Goal: Information Seeking & Learning: Learn about a topic

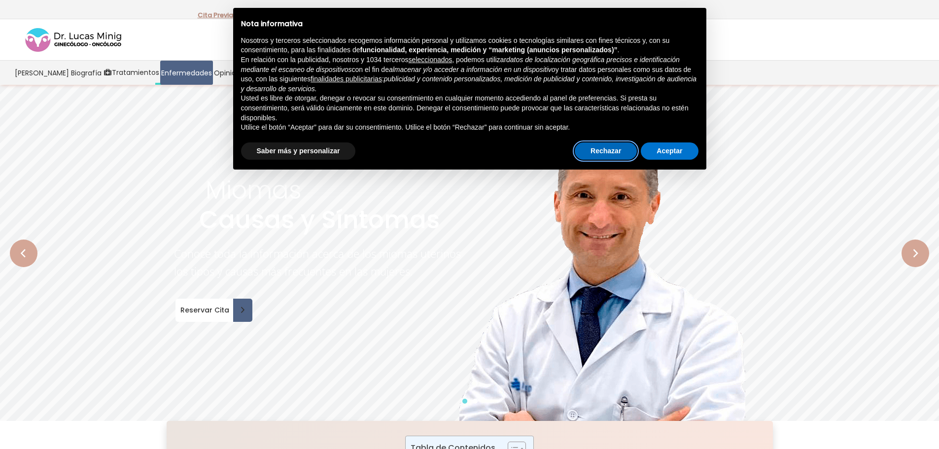
click at [605, 149] on button "Rechazar" at bounding box center [605, 151] width 62 height 18
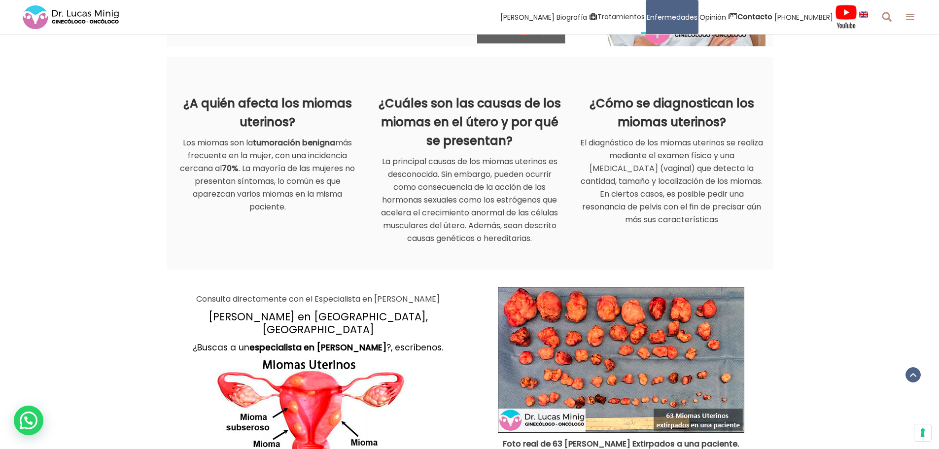
scroll to position [788, 0]
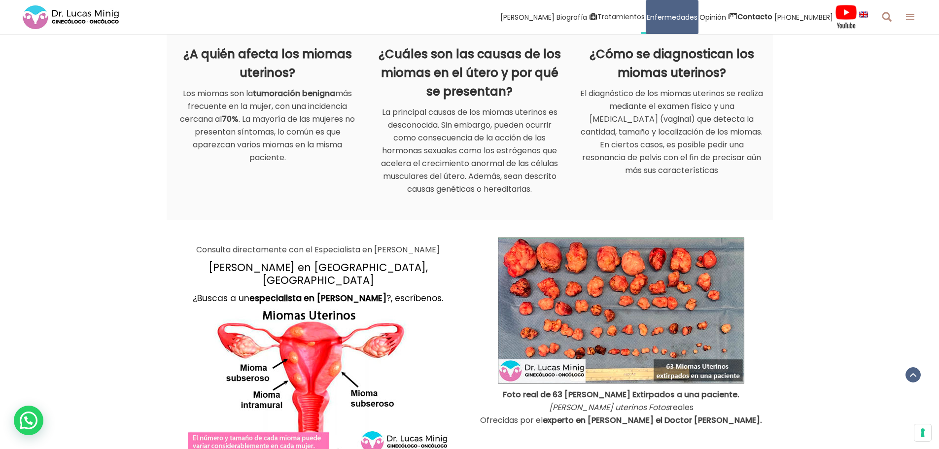
click at [641, 287] on img at bounding box center [621, 310] width 246 height 146
click at [626, 302] on img at bounding box center [621, 310] width 246 height 146
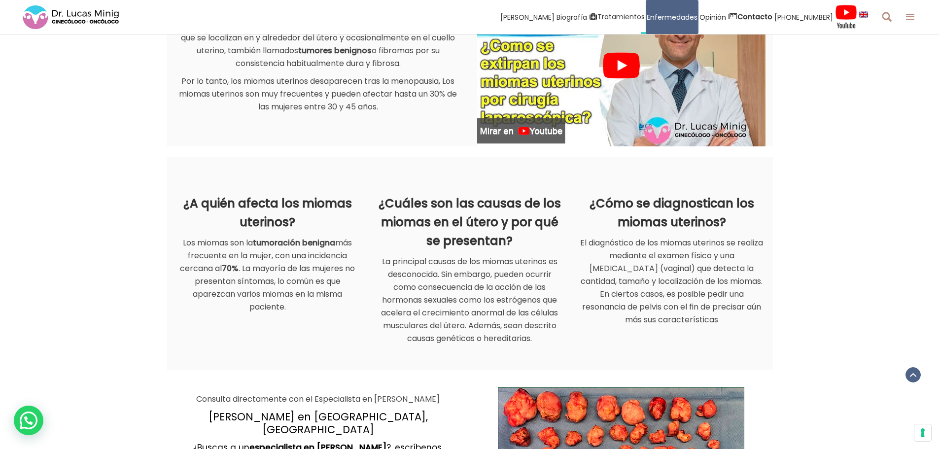
scroll to position [591, 0]
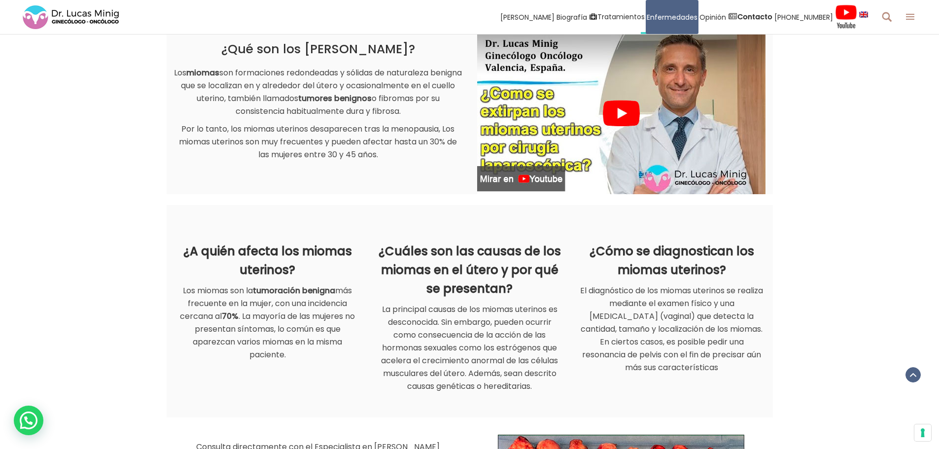
click at [619, 112] on img at bounding box center [621, 113] width 288 height 162
